Goal: Transaction & Acquisition: Purchase product/service

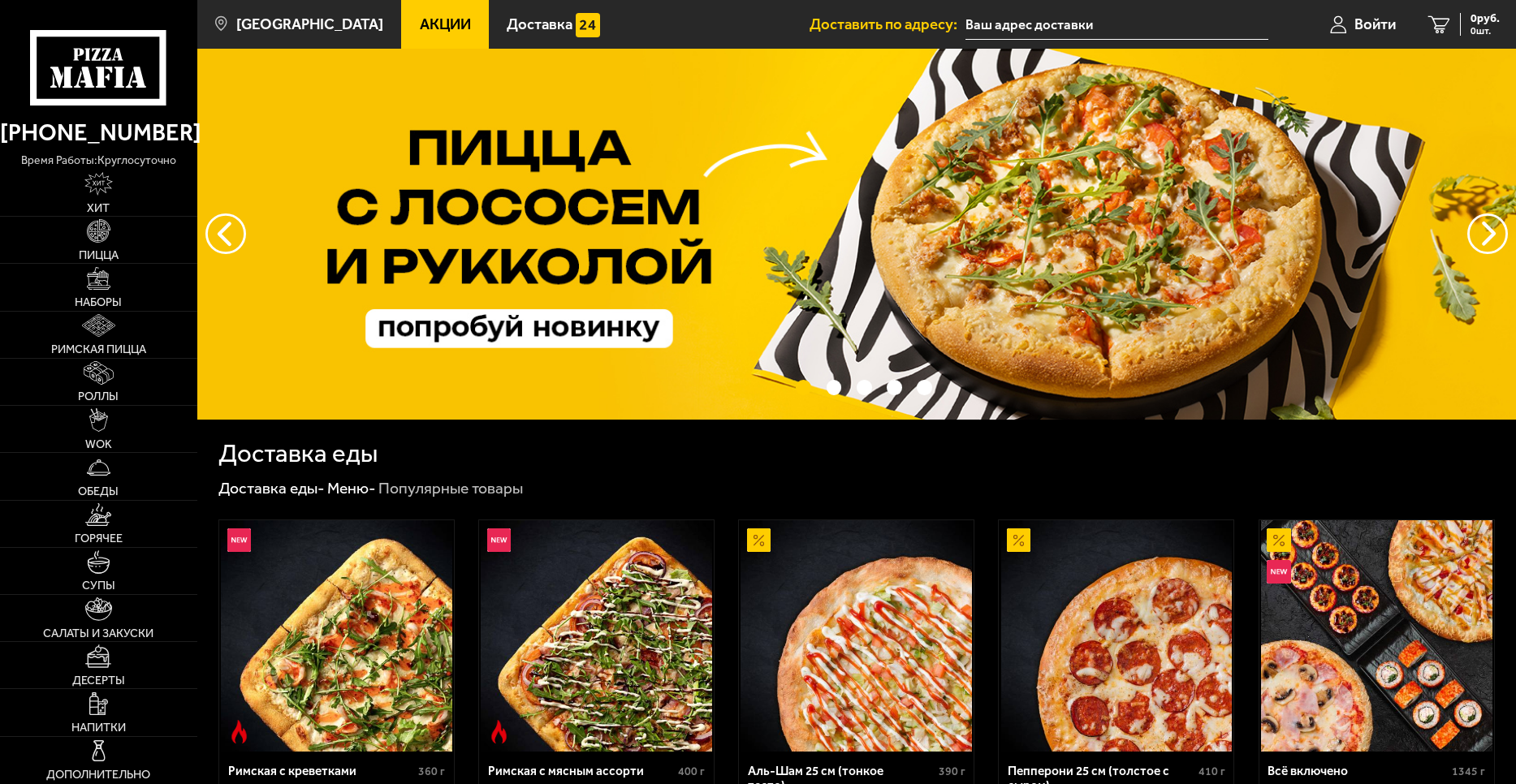
type input "[STREET_ADDRESS]"
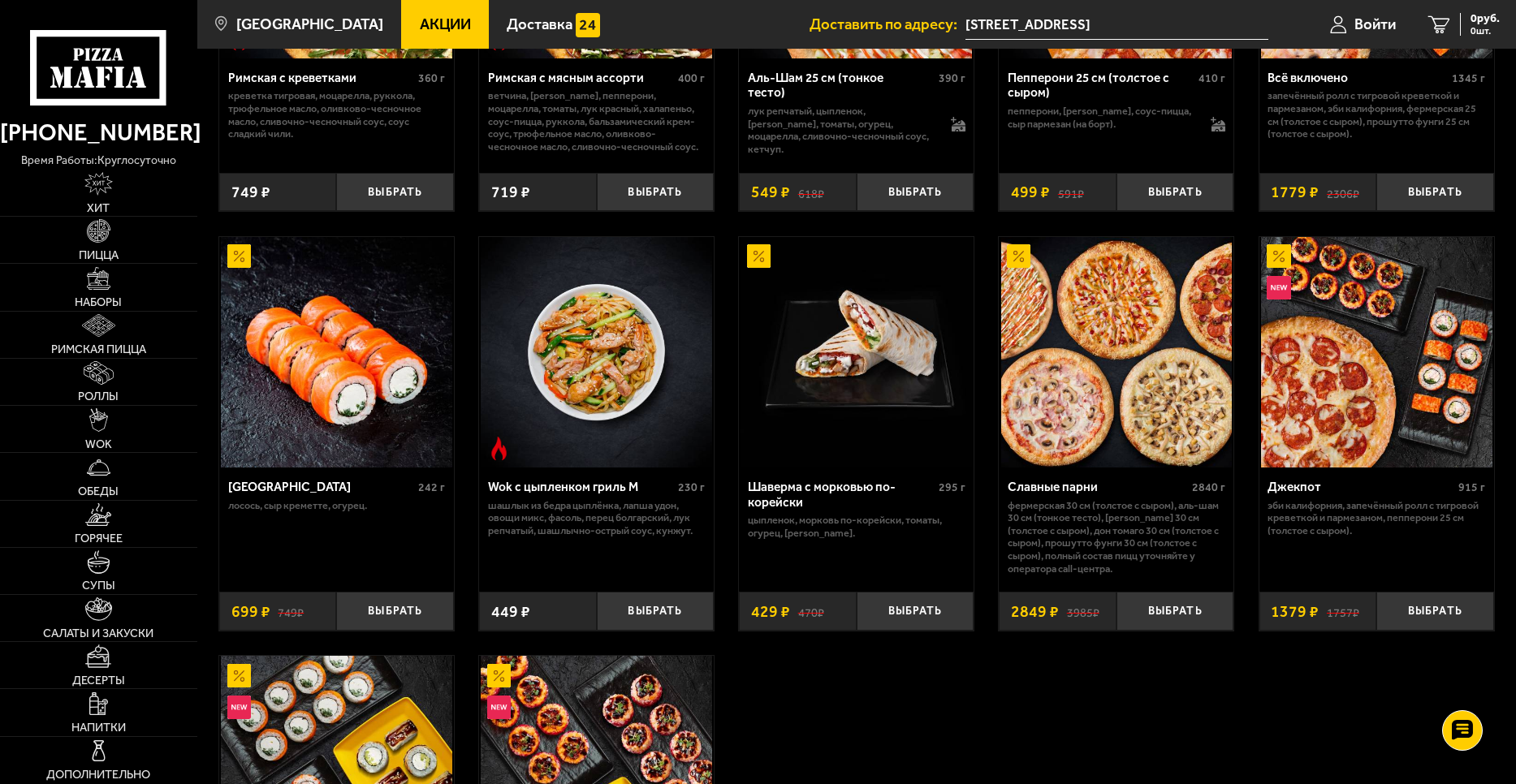
scroll to position [693, 0]
click at [1081, 358] on img at bounding box center [1117, 353] width 231 height 231
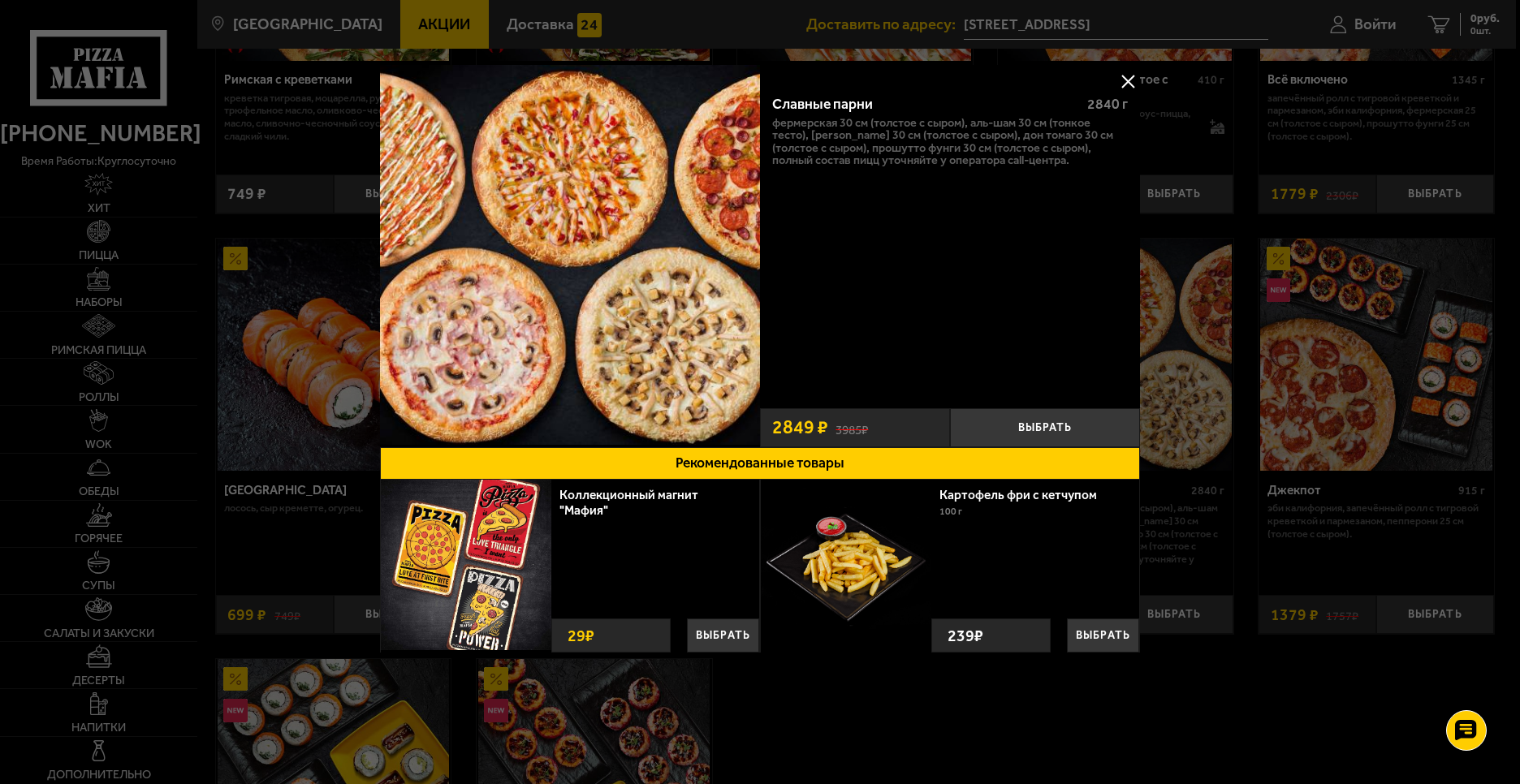
click at [1126, 85] on button at bounding box center [1127, 81] width 25 height 25
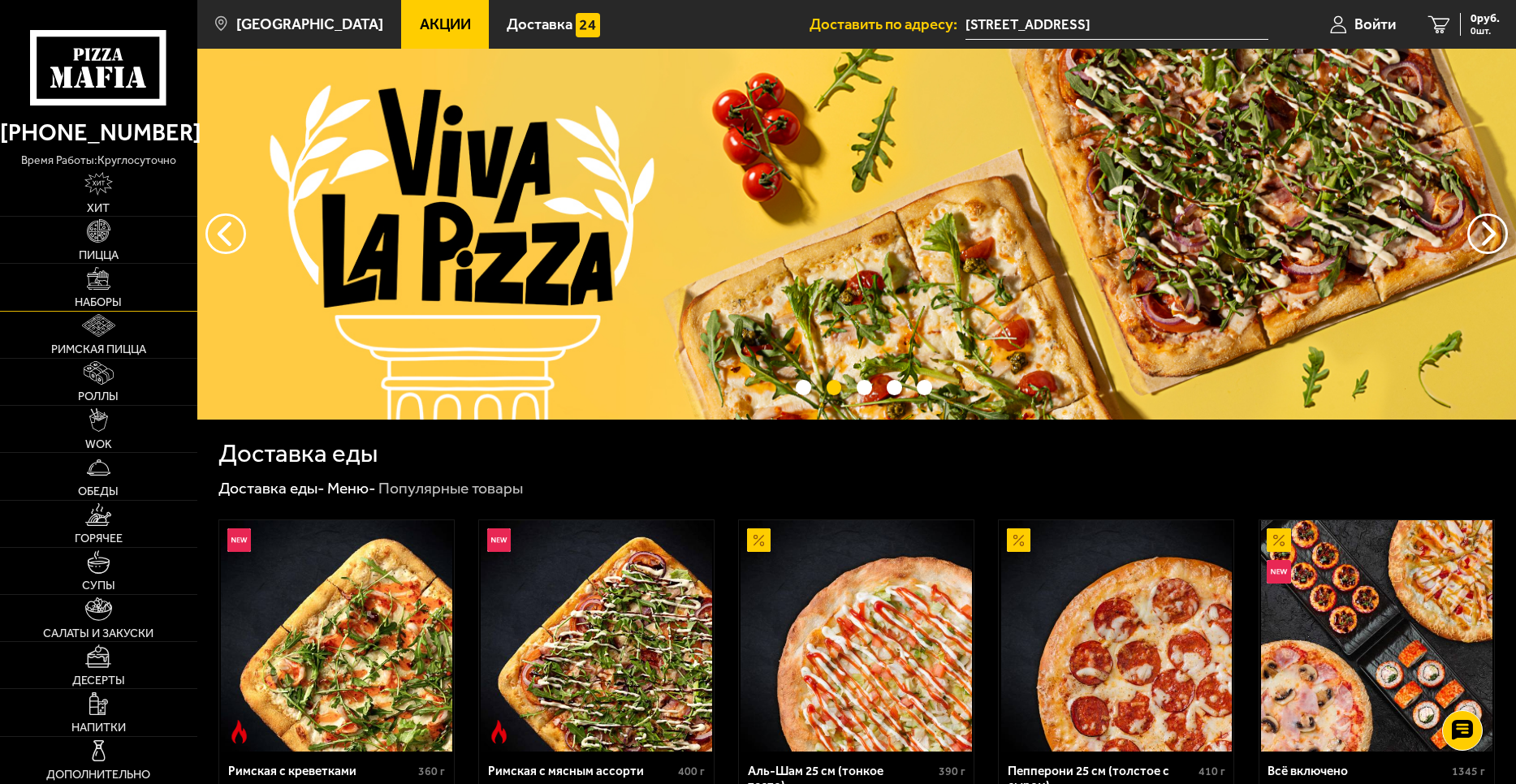
click at [112, 294] on link "Наборы" at bounding box center [99, 286] width 198 height 46
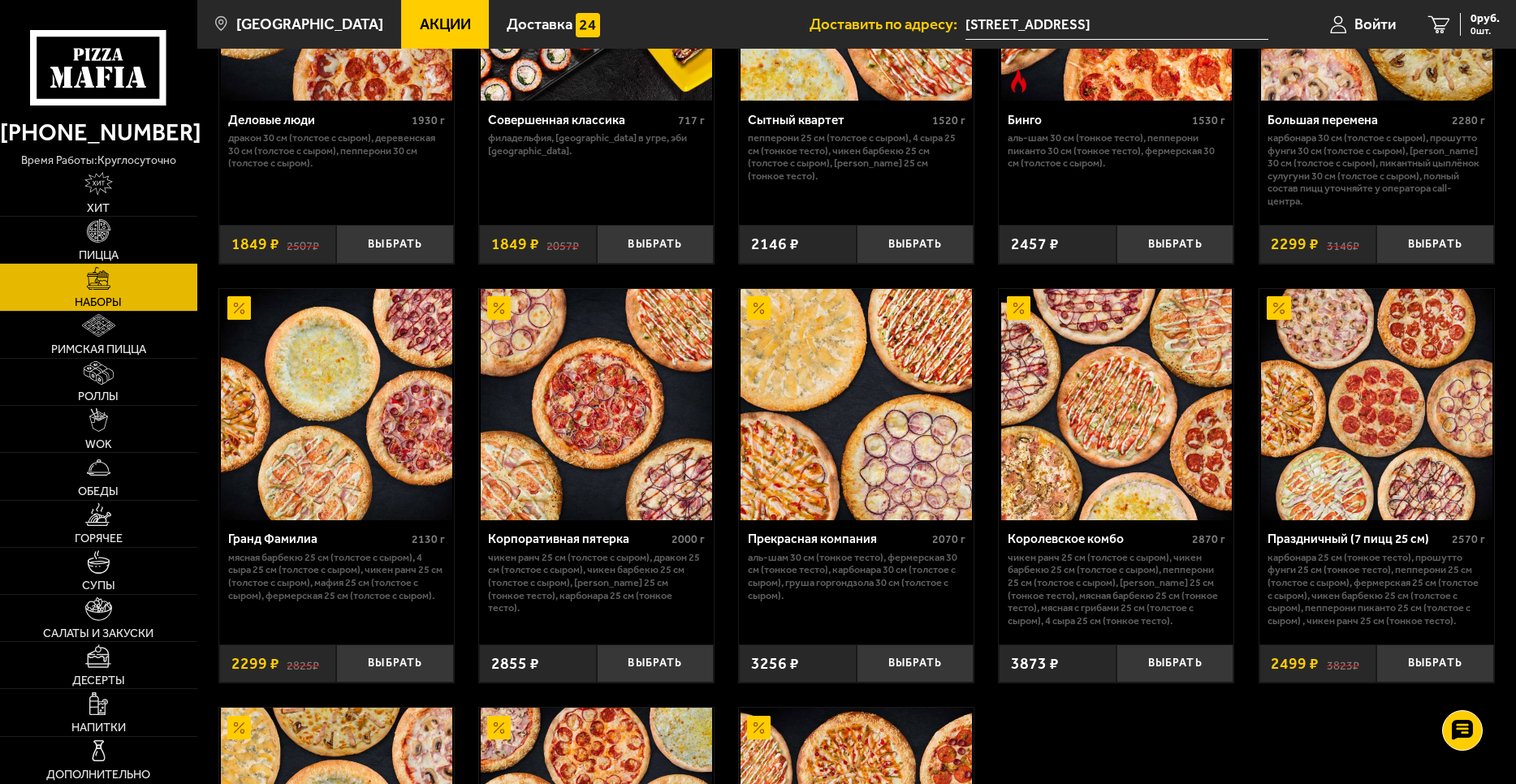
scroll to position [1882, 0]
click at [362, 422] on img at bounding box center [337, 405] width 231 height 231
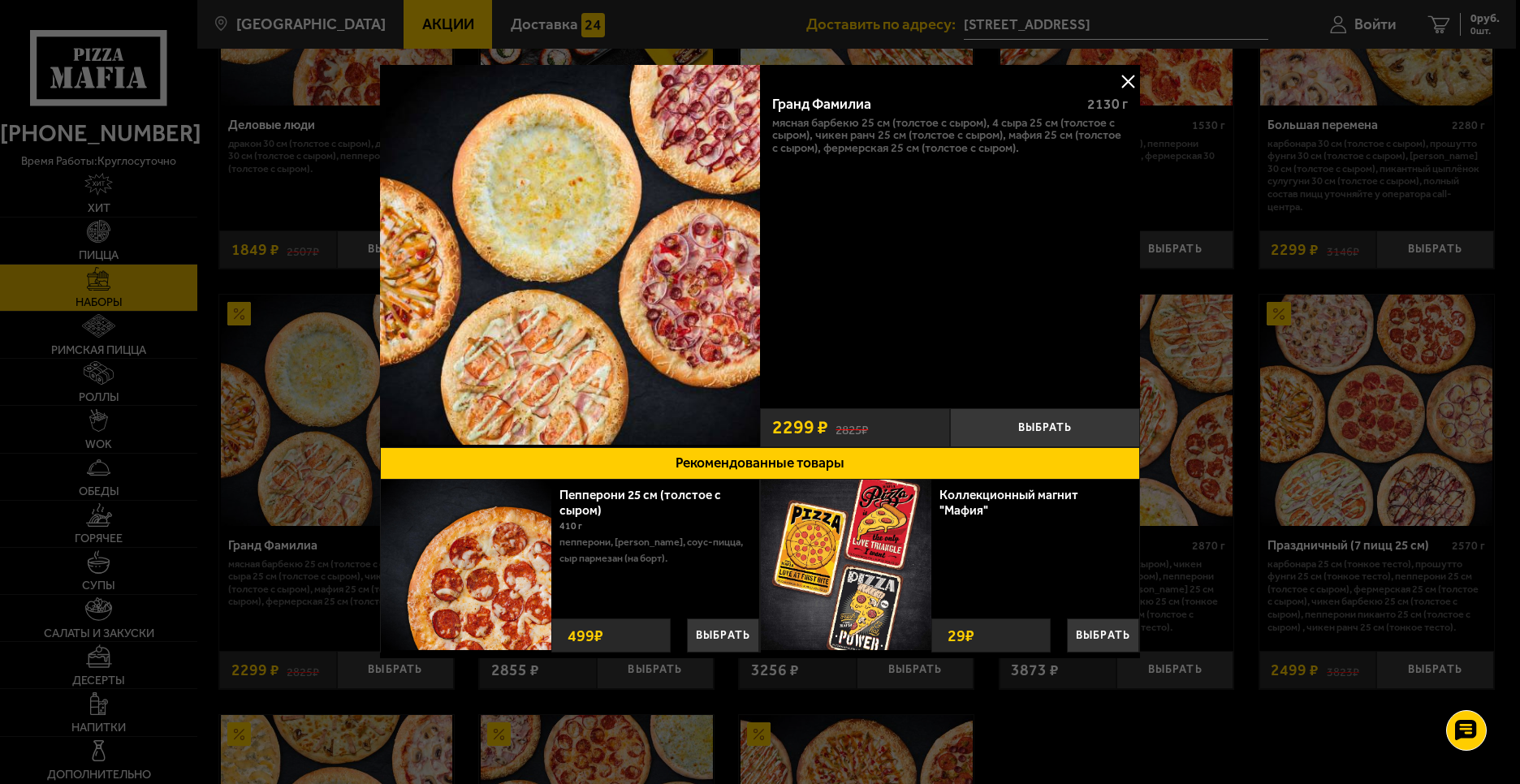
click at [1122, 84] on button at bounding box center [1127, 81] width 25 height 25
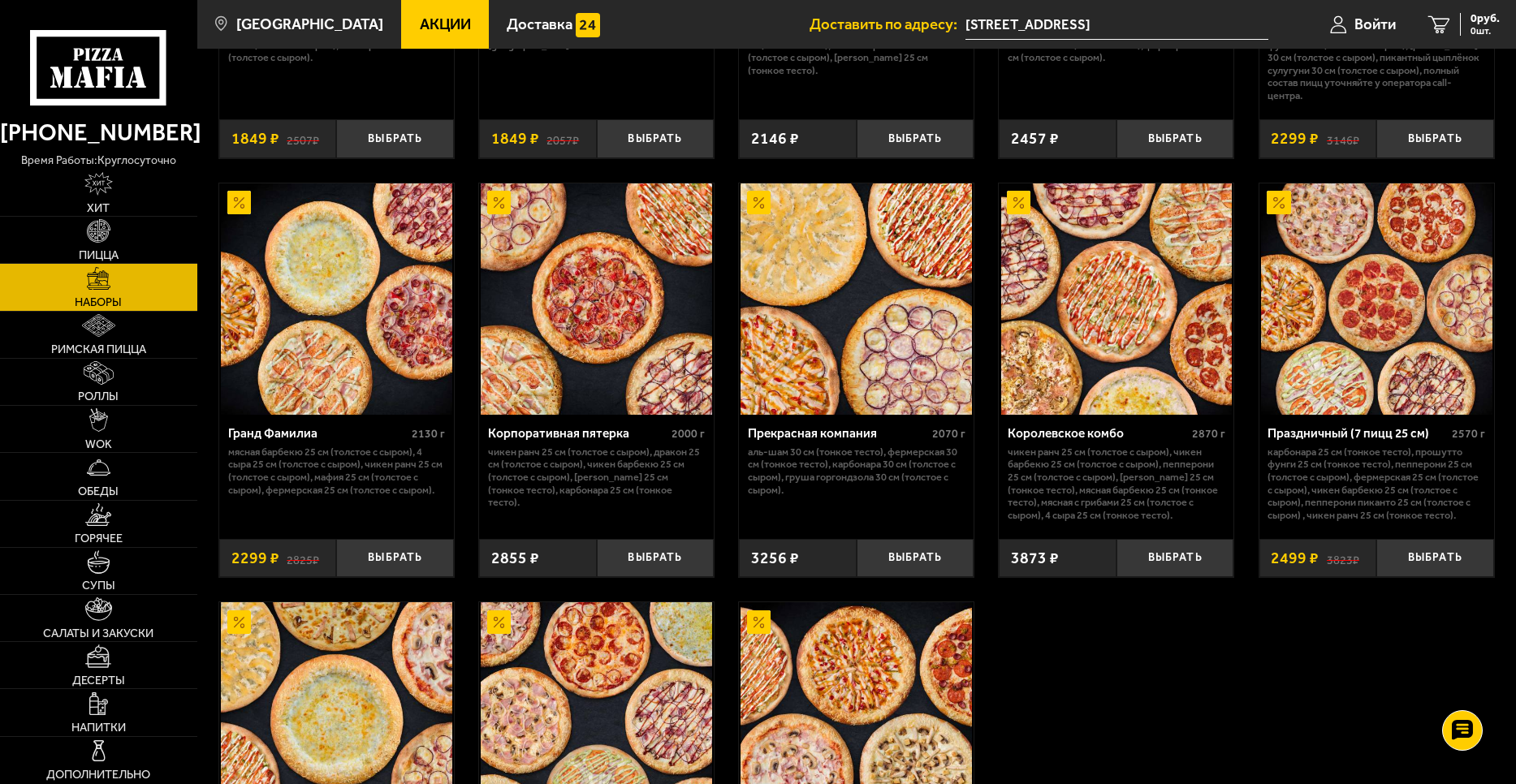
scroll to position [1999, 0]
